Goal: Task Accomplishment & Management: Manage account settings

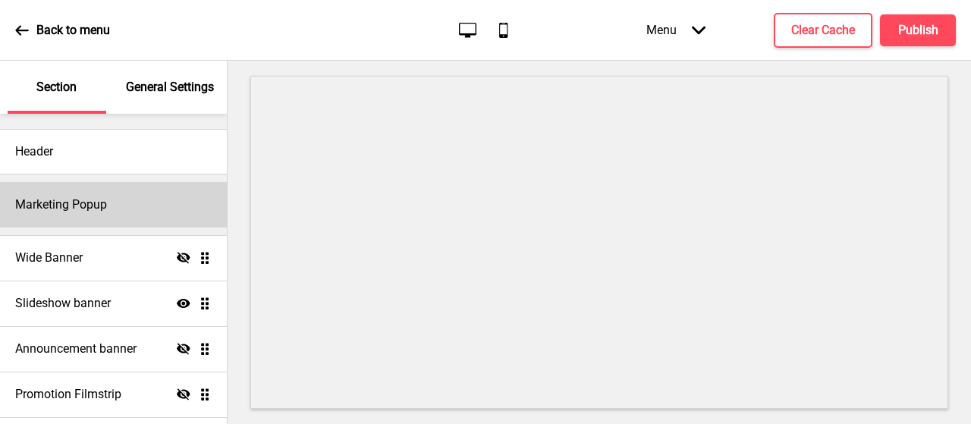
click at [65, 206] on h4 "Marketing Popup" at bounding box center [61, 205] width 92 height 17
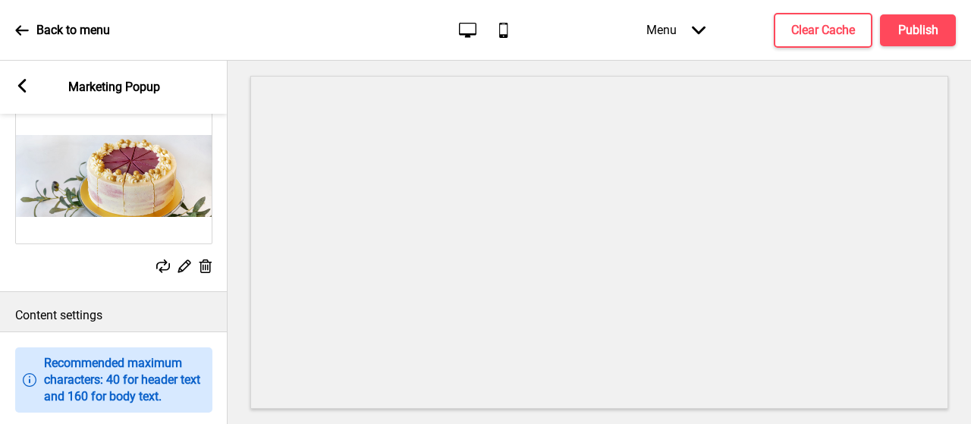
scroll to position [531, 0]
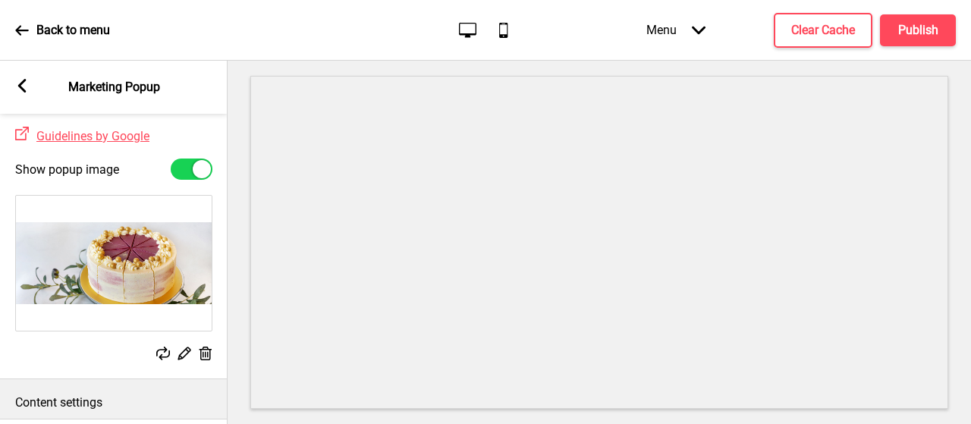
click at [188, 180] on div at bounding box center [192, 169] width 42 height 21
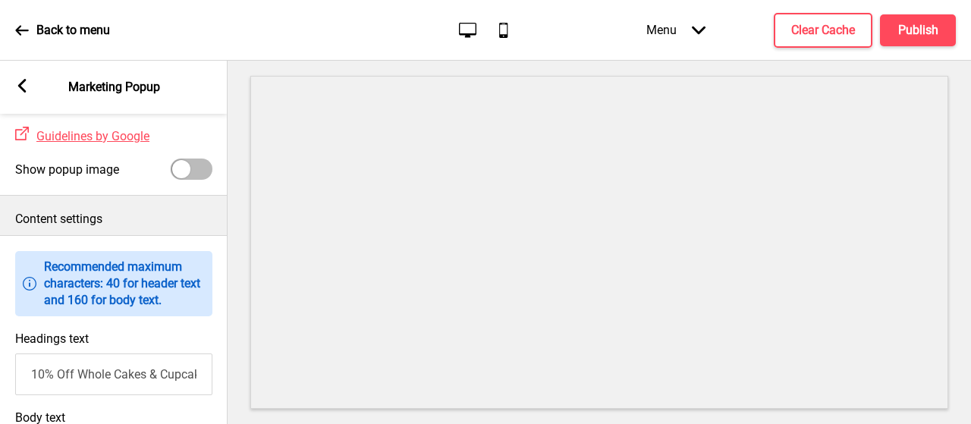
click at [187, 178] on div at bounding box center [181, 169] width 18 height 18
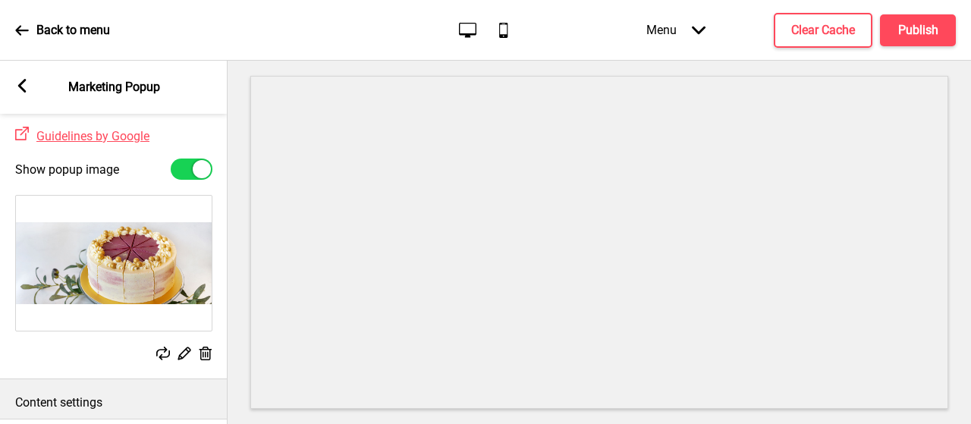
click at [191, 180] on div at bounding box center [192, 169] width 42 height 21
checkbox input "false"
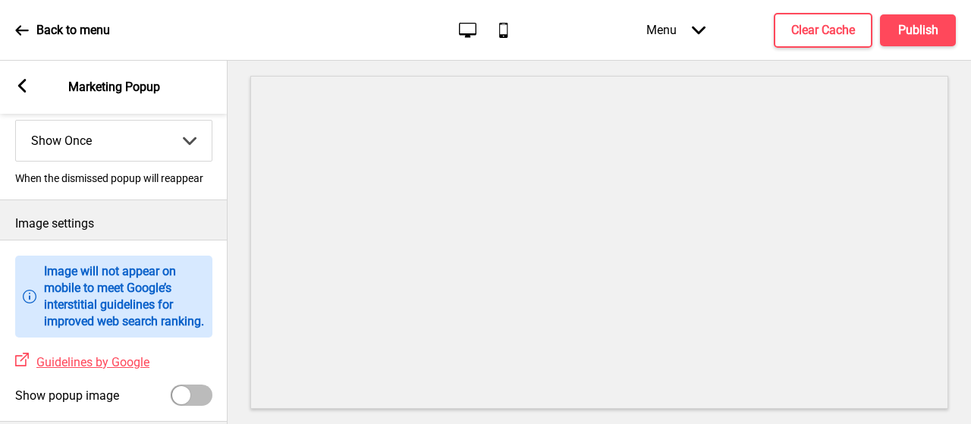
scroll to position [304, 0]
click at [30, 84] on div "Arrow left Marketing Popup" at bounding box center [114, 87] width 228 height 53
click at [21, 90] on icon at bounding box center [22, 86] width 8 height 14
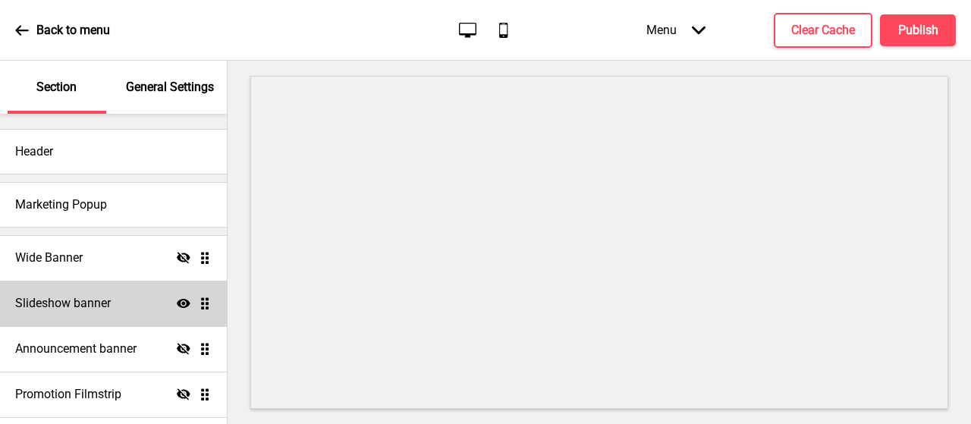
scroll to position [76, 0]
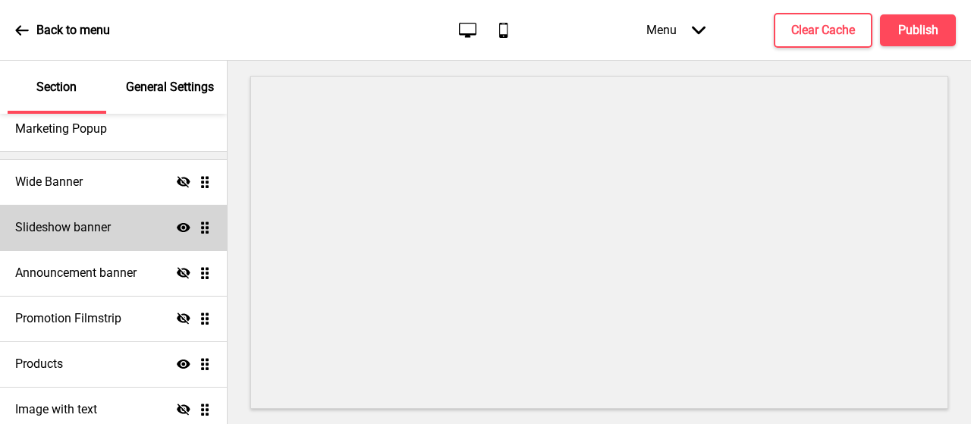
click at [88, 241] on div "Slideshow banner Show Drag" at bounding box center [113, 228] width 227 height 46
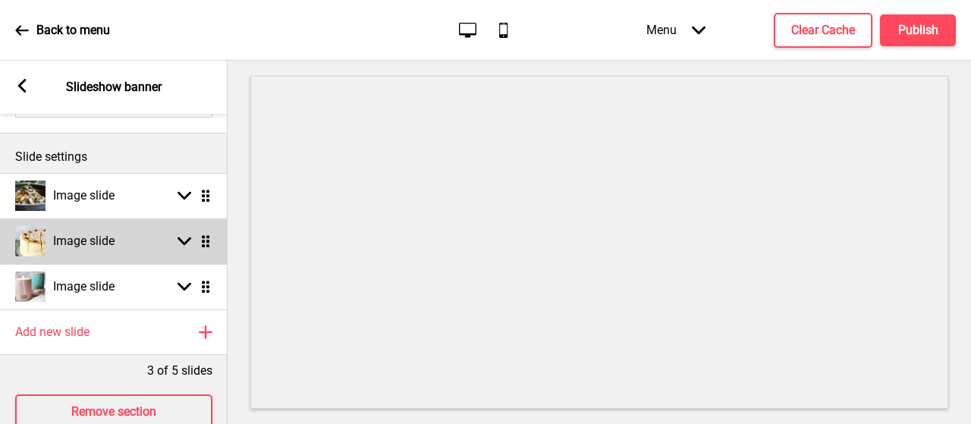
scroll to position [199, 0]
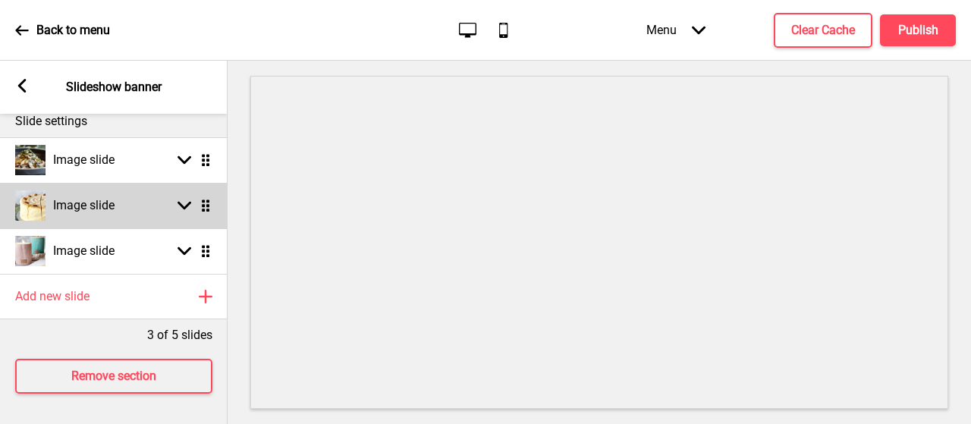
click at [96, 203] on div "Image slide" at bounding box center [64, 205] width 99 height 30
select select "right"
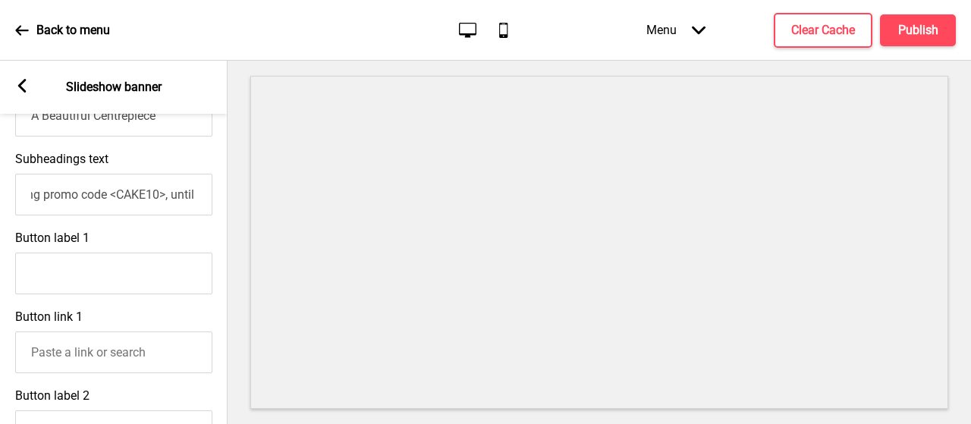
scroll to position [0, 0]
drag, startPoint x: 33, startPoint y: 200, endPoint x: 248, endPoint y: 203, distance: 214.8
click at [248, 203] on div "Section General Settings Header Marketing Popup Wide Banner Hide Drag Slideshow…" at bounding box center [485, 243] width 971 height 364
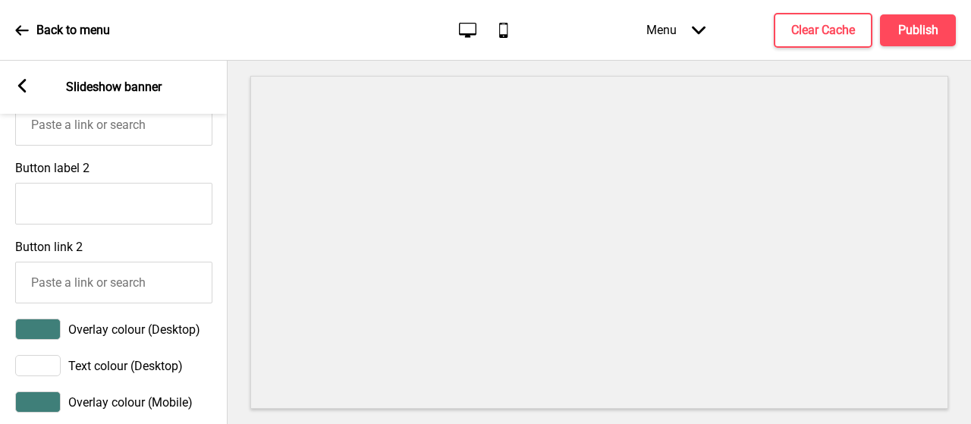
scroll to position [578, 0]
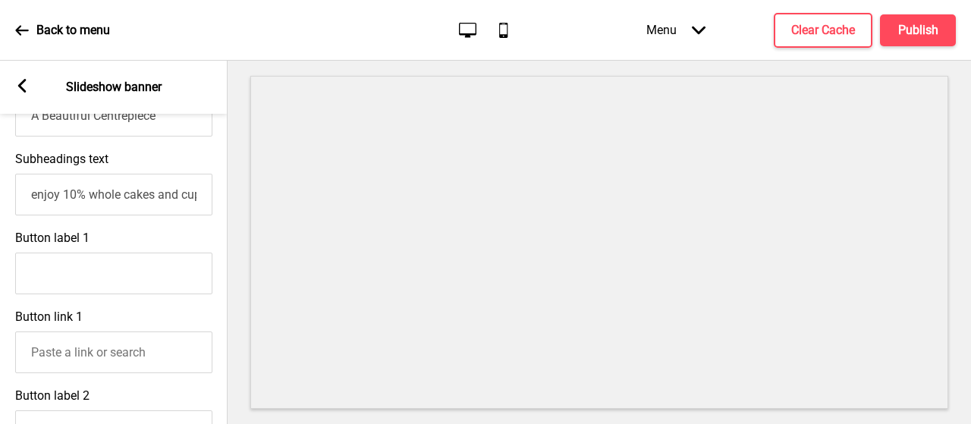
click at [83, 204] on input "enjoy 10% whole cakes and cupcakes using promo code <CAKE10>, until 31 Aug 2025" at bounding box center [113, 195] width 197 height 42
click at [44, 193] on input "enjoy 10% whole cakes and cupcakes using promo code <CAKE10>, until 31 Aug 2025" at bounding box center [113, 195] width 197 height 42
click at [73, 197] on input "enjoy 10% whole cakes and cupcakes using promo code <CAKE10>, until 31 Aug 2025" at bounding box center [113, 195] width 197 height 42
click at [85, 195] on input "enjoy 10% whole cakes and cupcakes using promo code <CAKE10>, until 31 Aug 2025" at bounding box center [113, 195] width 197 height 42
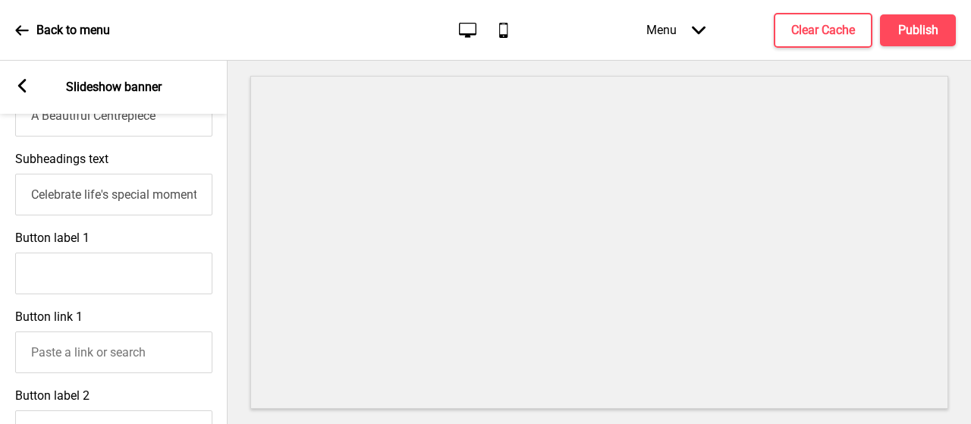
click at [162, 207] on input "Celebrate life's special moments with our" at bounding box center [113, 195] width 197 height 42
click at [187, 191] on input "Celebrate life's special moments with our" at bounding box center [113, 195] width 197 height 42
click at [193, 195] on input "Celebrate life's special moments with our" at bounding box center [113, 195] width 197 height 42
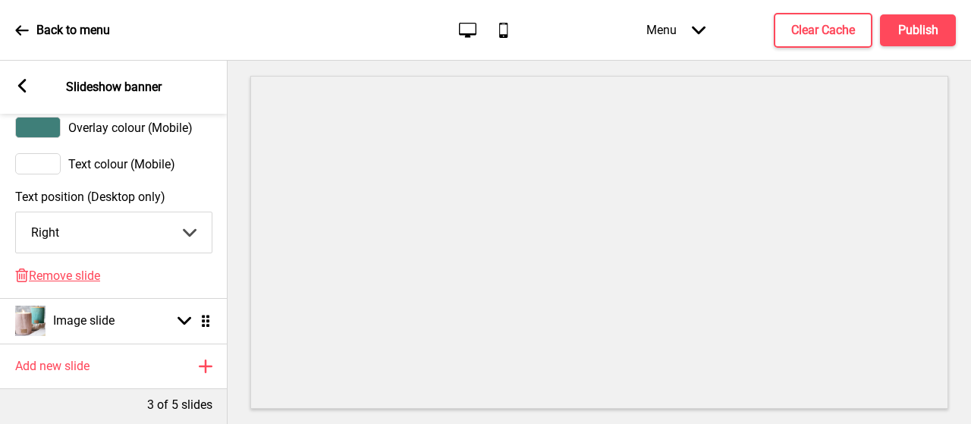
scroll to position [1173, 0]
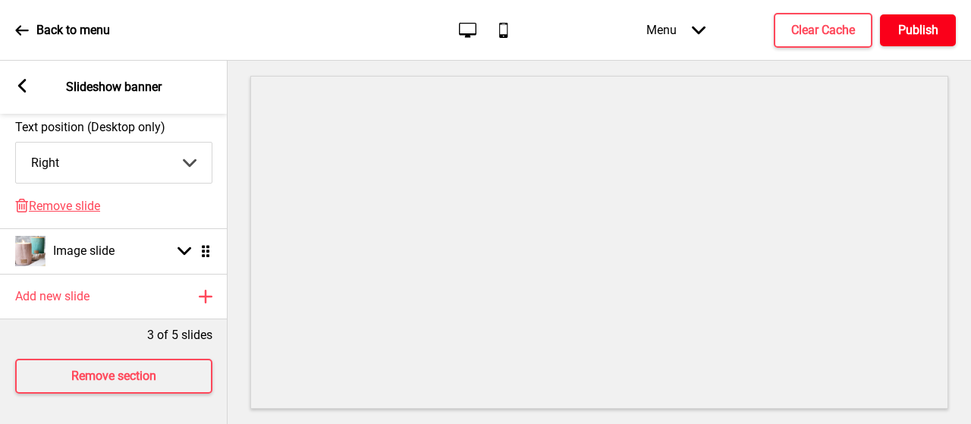
type input "Celebrate life's special moments with our handcrafted cakes"
click at [937, 26] on h4 "Publish" at bounding box center [919, 30] width 40 height 17
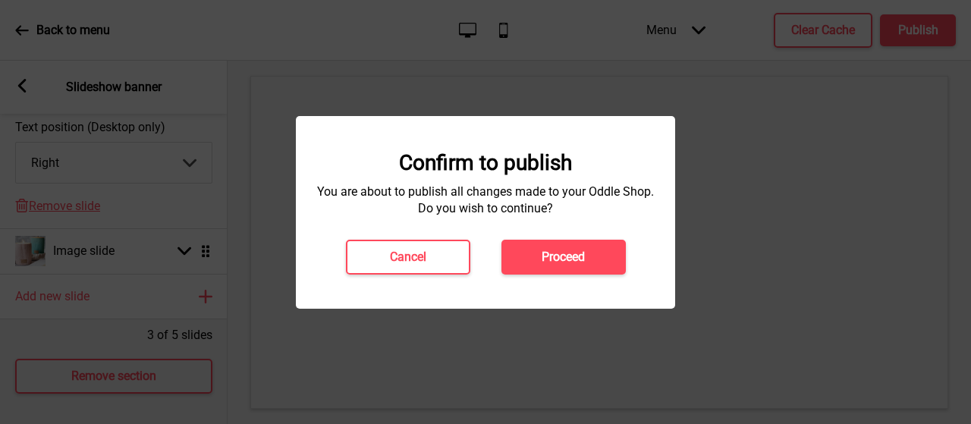
click at [583, 257] on h4 "Proceed" at bounding box center [563, 257] width 43 height 17
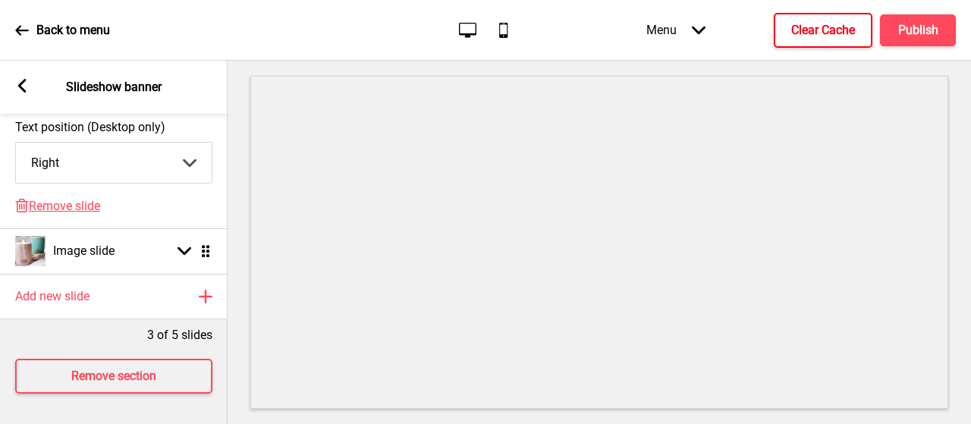
click at [812, 30] on h4 "Clear Cache" at bounding box center [824, 30] width 64 height 17
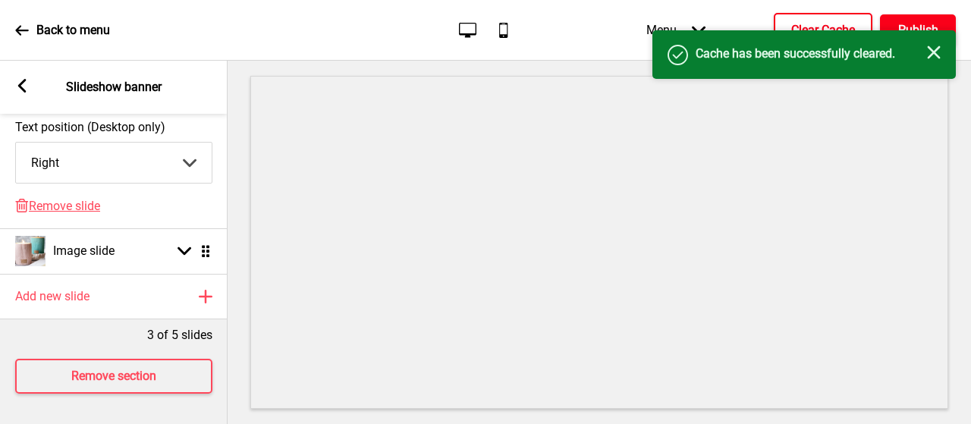
click at [912, 22] on h4 "Publish" at bounding box center [919, 30] width 40 height 17
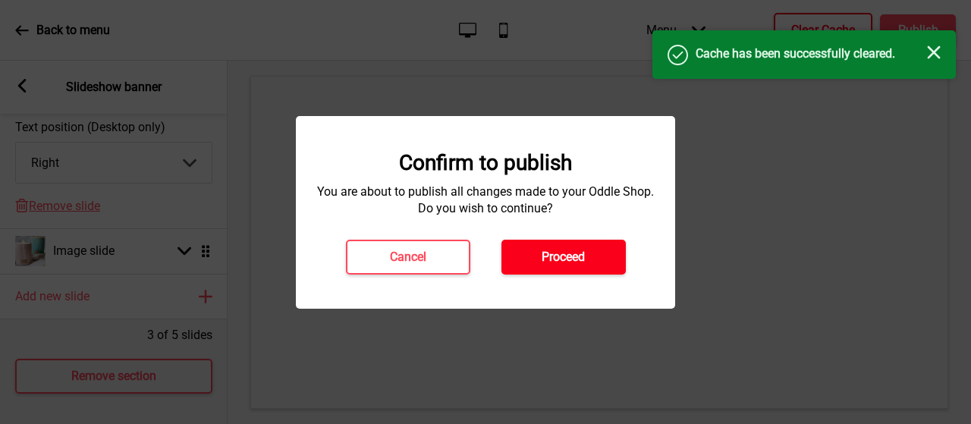
click at [539, 248] on button "Proceed" at bounding box center [564, 257] width 124 height 35
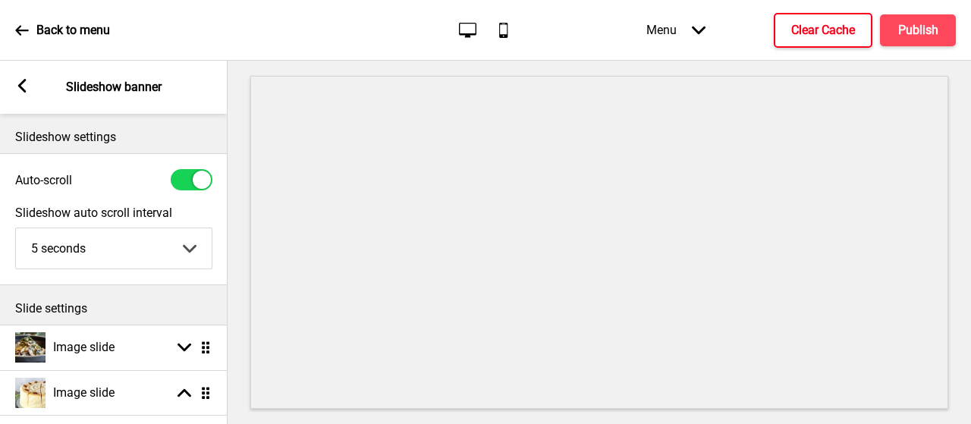
click at [27, 84] on rect at bounding box center [22, 86] width 14 height 14
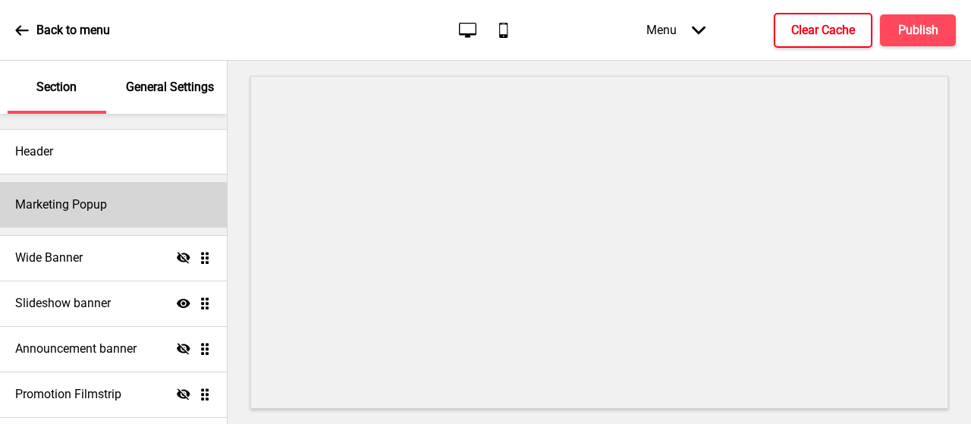
click at [93, 205] on h4 "Marketing Popup" at bounding box center [61, 205] width 92 height 17
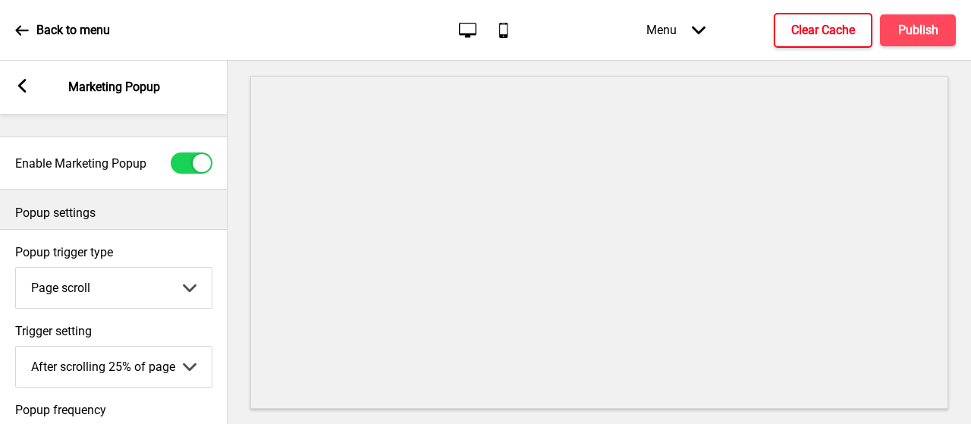
click at [184, 162] on div at bounding box center [192, 163] width 42 height 21
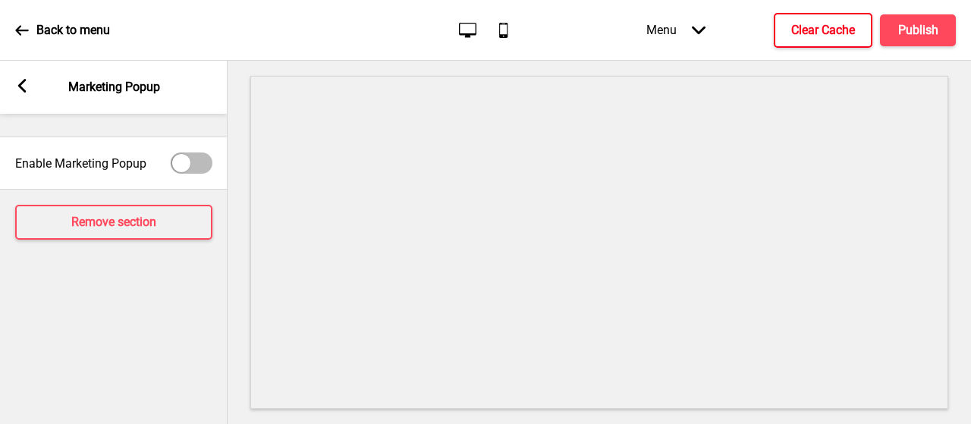
click at [193, 157] on div at bounding box center [192, 163] width 42 height 21
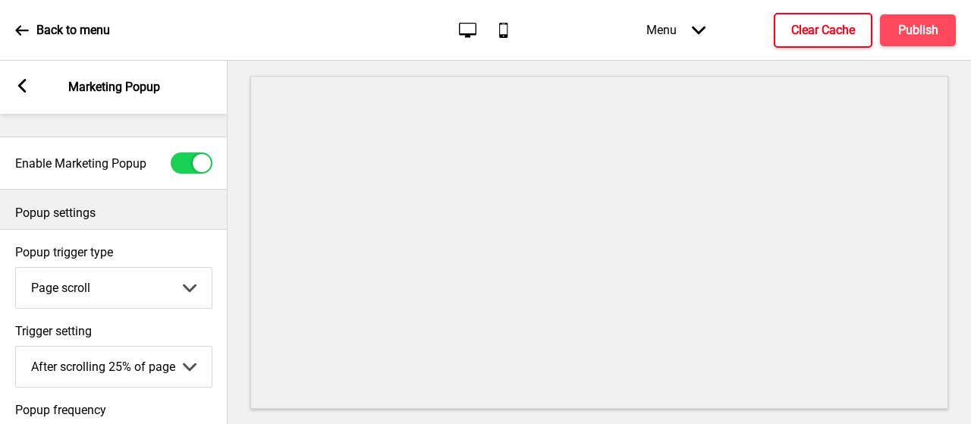
click at [194, 163] on div at bounding box center [202, 163] width 18 height 18
checkbox input "false"
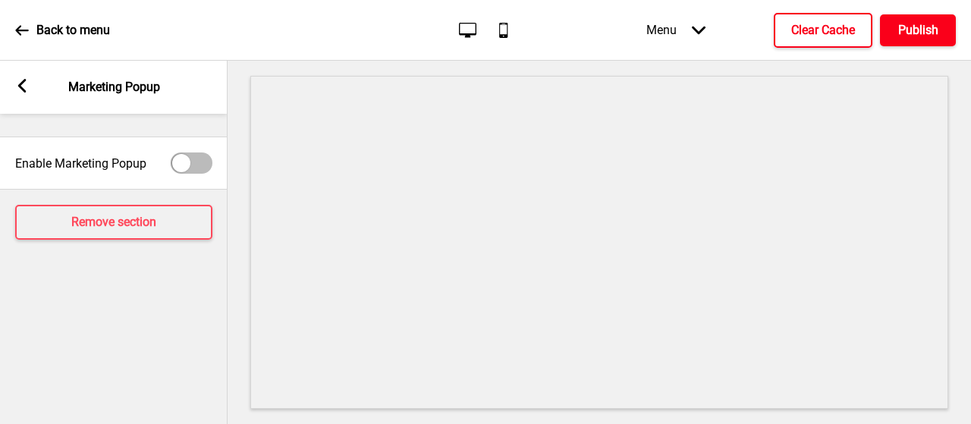
click at [913, 30] on h4 "Publish" at bounding box center [919, 30] width 40 height 17
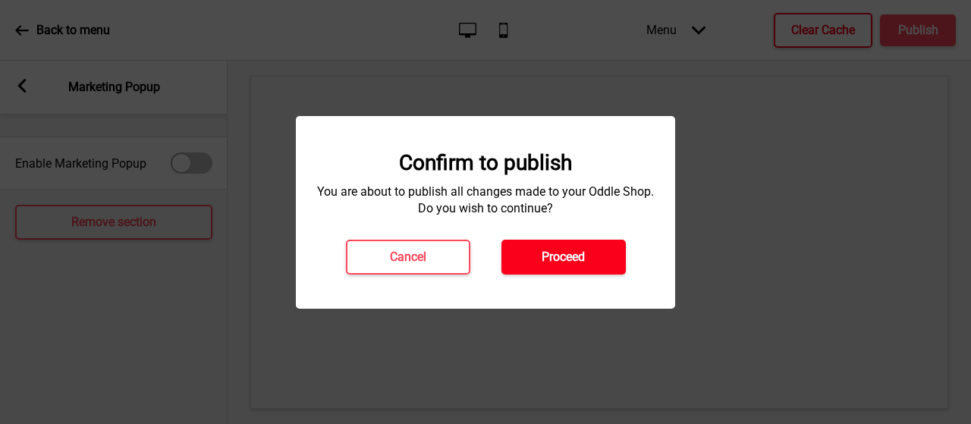
click at [537, 253] on button "Proceed" at bounding box center [564, 257] width 124 height 35
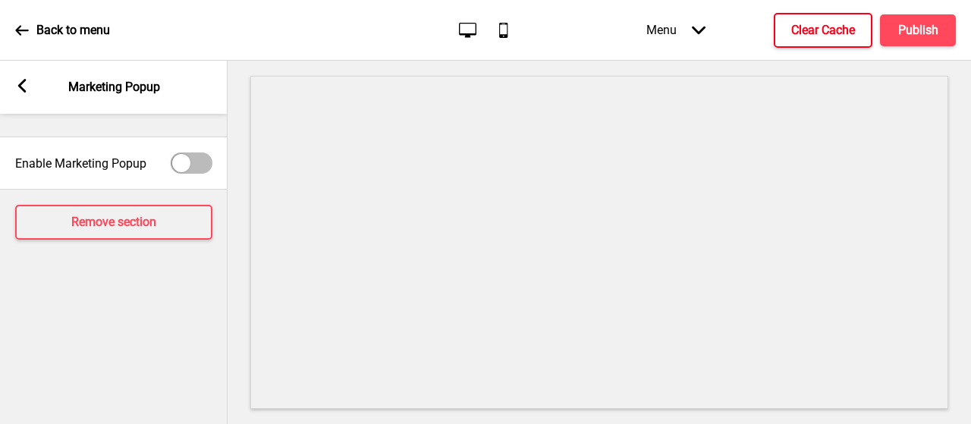
click at [837, 26] on h4 "Clear Cache" at bounding box center [824, 30] width 64 height 17
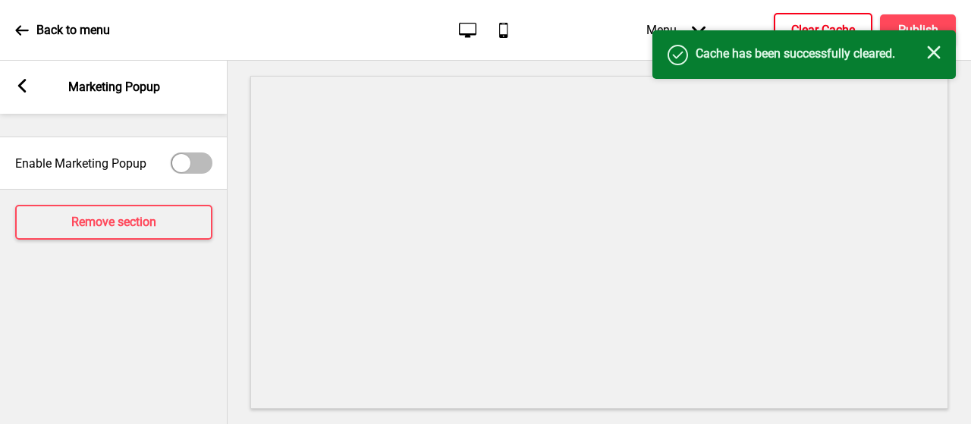
click at [926, 30] on div "Success Cache has been successfully cleared. Close" at bounding box center [805, 54] width 304 height 49
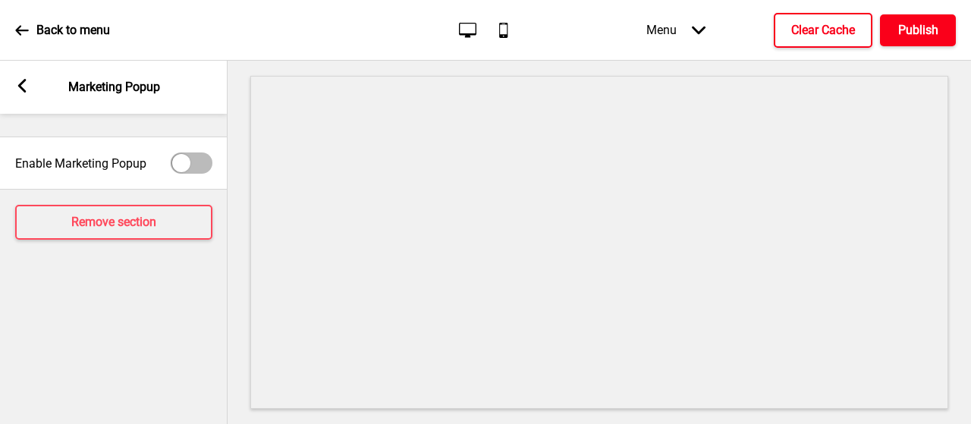
click at [927, 24] on h4 "Publish" at bounding box center [919, 30] width 40 height 17
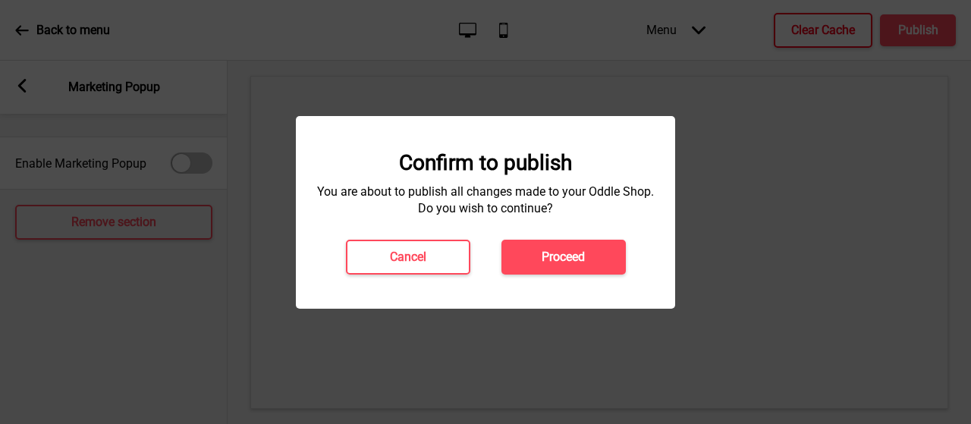
click at [554, 255] on h4 "Proceed" at bounding box center [563, 257] width 43 height 17
